Goal: Find specific page/section: Find specific page/section

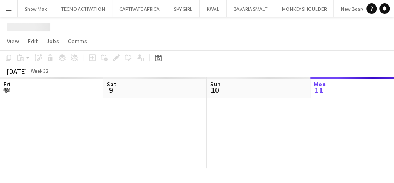
scroll to position [0, 207]
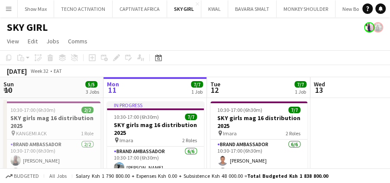
click at [7, 10] on app-icon "Menu" at bounding box center [8, 8] width 7 height 7
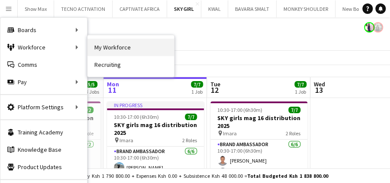
click at [97, 46] on link "My Workforce" at bounding box center [130, 47] width 87 height 17
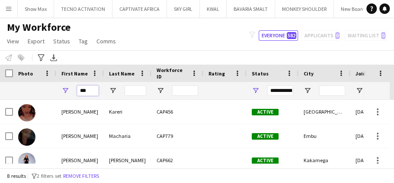
click at [93, 92] on input "***" at bounding box center [88, 90] width 22 height 10
type input "*"
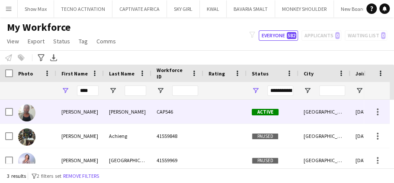
click at [129, 109] on div "[PERSON_NAME]" at bounding box center [128, 112] width 48 height 24
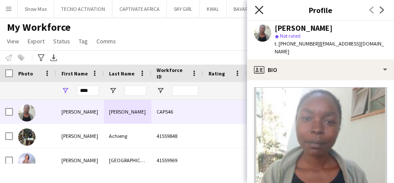
click at [258, 10] on icon at bounding box center [259, 10] width 8 height 8
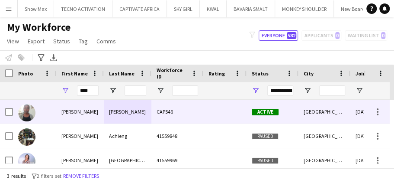
click at [178, 110] on div "CAP546" at bounding box center [178, 112] width 52 height 24
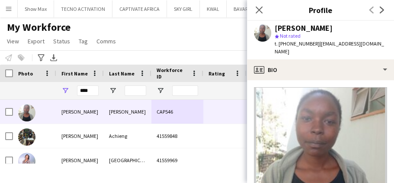
click at [295, 43] on span "t. [PHONE_NUMBER]" at bounding box center [297, 43] width 45 height 6
drag, startPoint x: 259, startPoint y: 12, endPoint x: 250, endPoint y: 14, distance: 9.3
click at [259, 12] on icon "Close pop-in" at bounding box center [259, 9] width 7 height 7
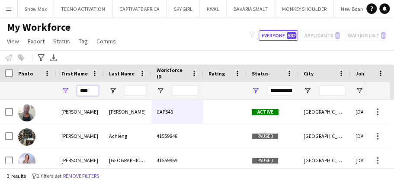
click at [91, 90] on input "****" at bounding box center [88, 90] width 22 height 10
type input "*"
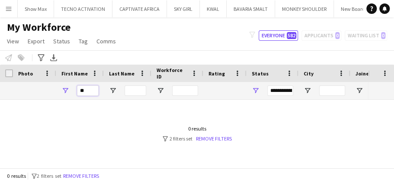
type input "*"
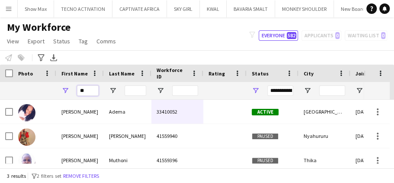
type input "*"
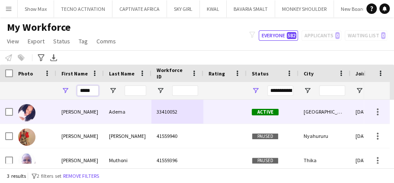
type input "*****"
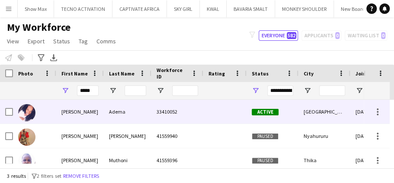
click at [181, 112] on div "33410052" at bounding box center [178, 112] width 52 height 24
